Goal: Task Accomplishment & Management: Complete application form

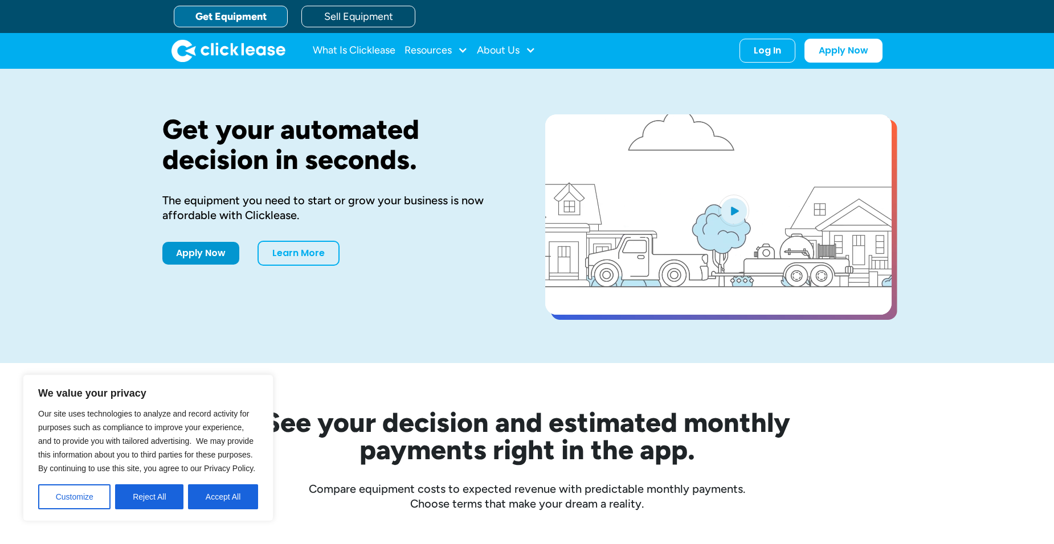
drag, startPoint x: 776, startPoint y: 362, endPoint x: 779, endPoint y: 350, distance: 12.4
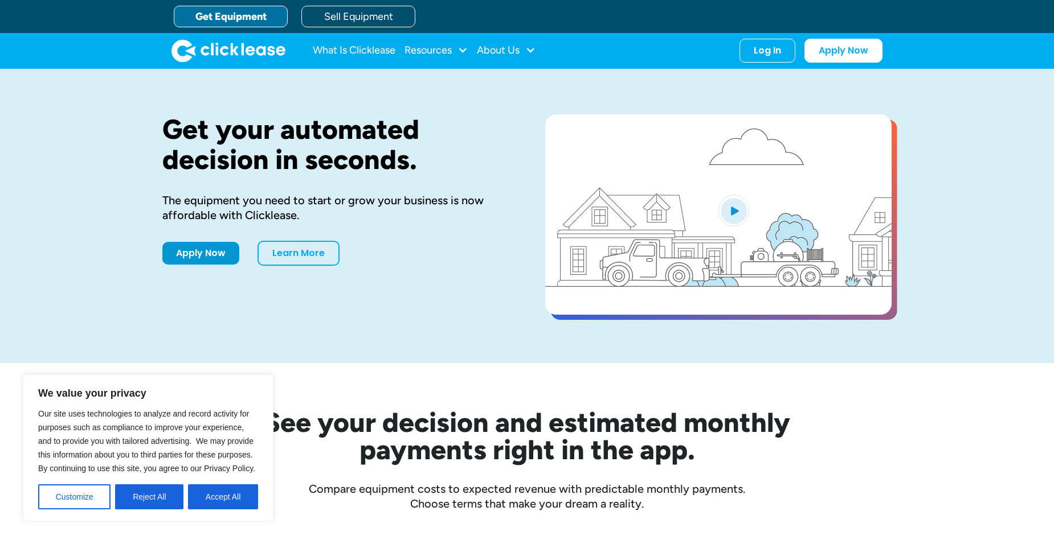
click at [777, 359] on div "Get your automated decision in seconds. The equipment you need to start or grow…" at bounding box center [526, 216] width 729 height 294
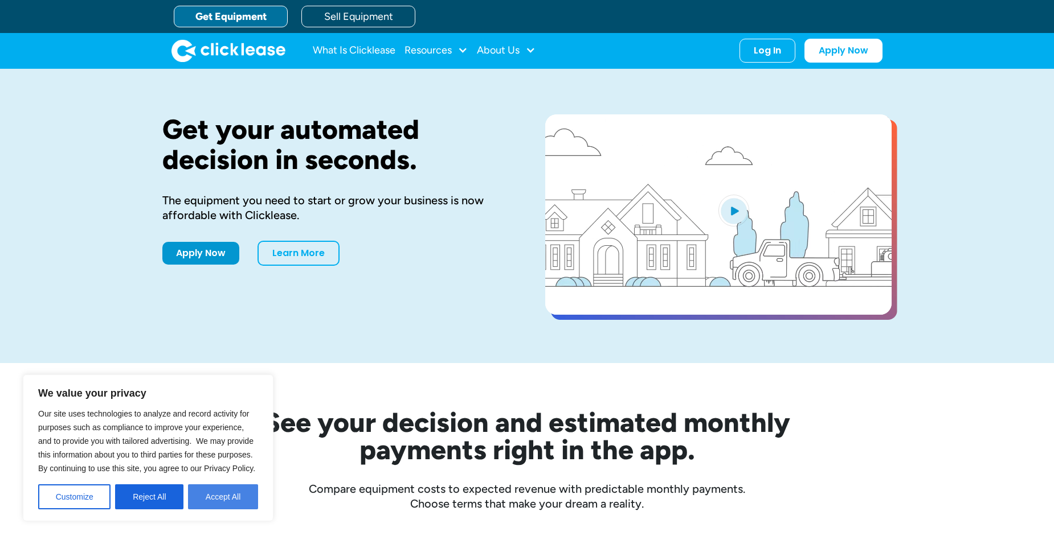
click at [239, 494] on button "Accept All" at bounding box center [223, 497] width 70 height 25
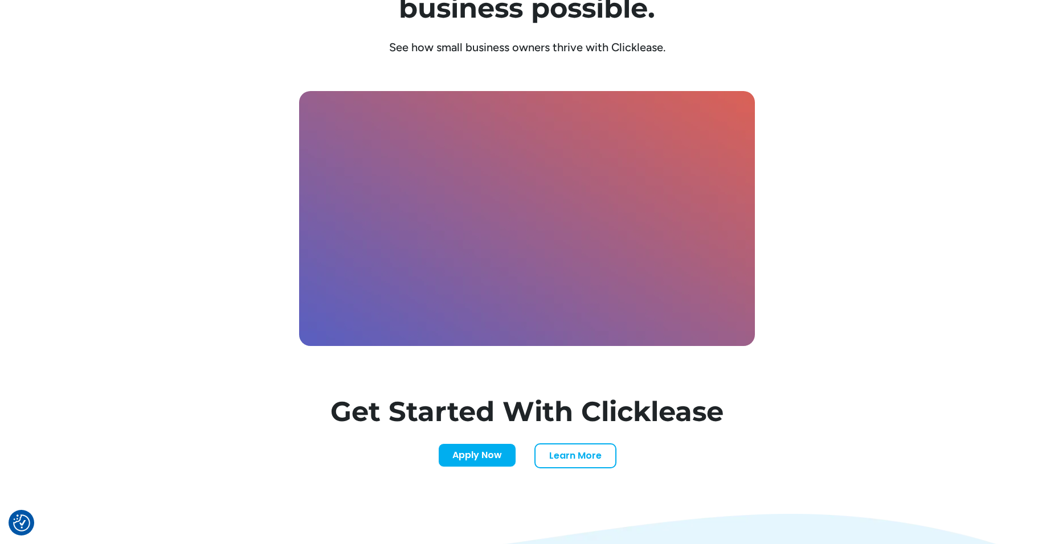
scroll to position [3341, 0]
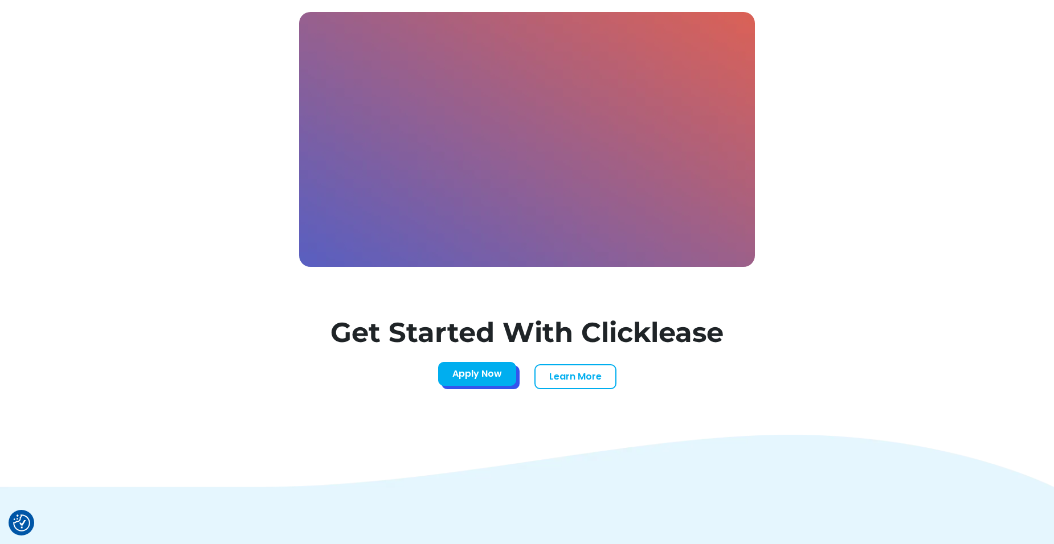
click at [474, 382] on link "Apply Now" at bounding box center [477, 374] width 78 height 24
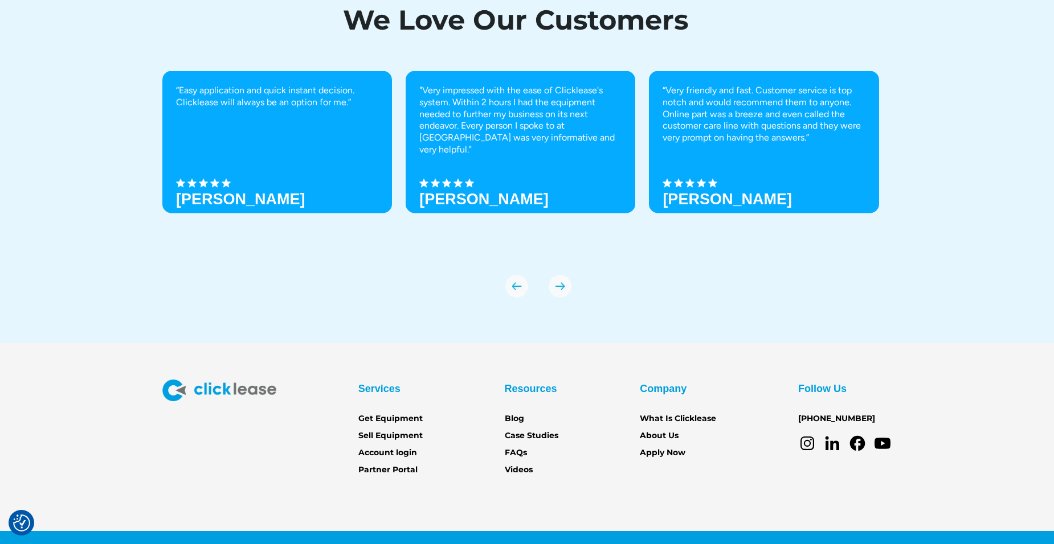
scroll to position [3945, 0]
